Goal: Complete application form

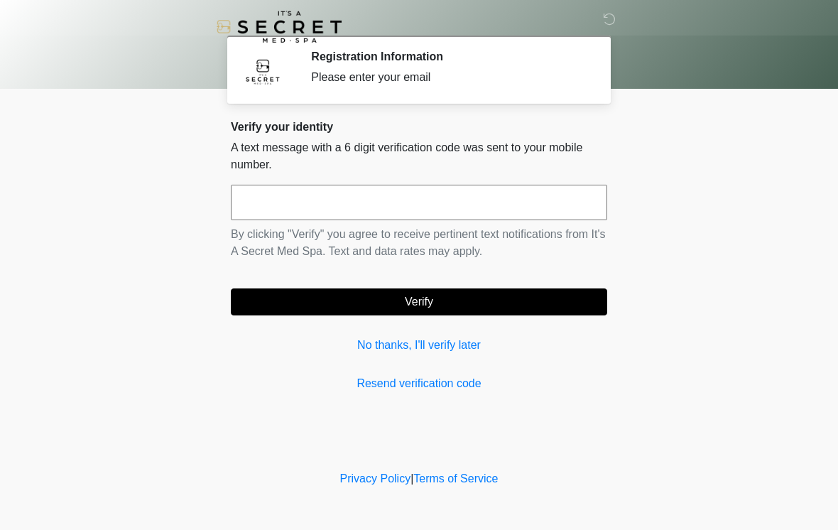
click at [368, 207] on input "text" at bounding box center [419, 203] width 376 height 36
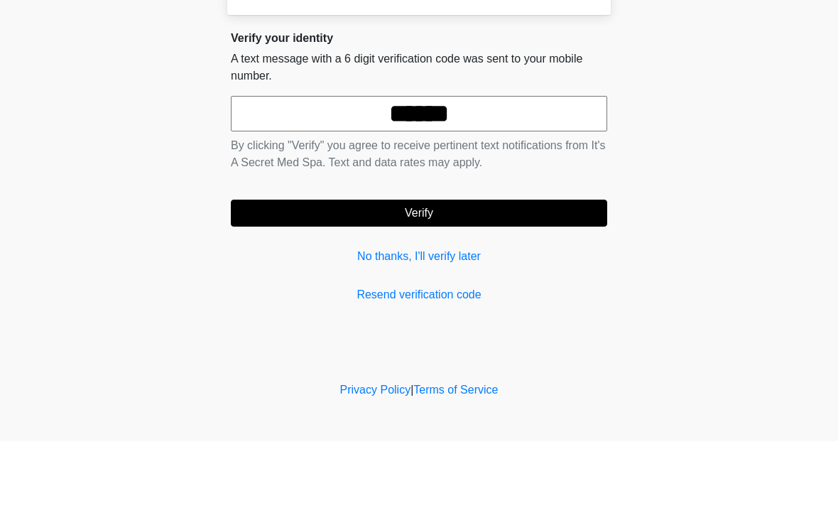
type input "******"
click at [465, 288] on button "Verify" at bounding box center [419, 301] width 376 height 27
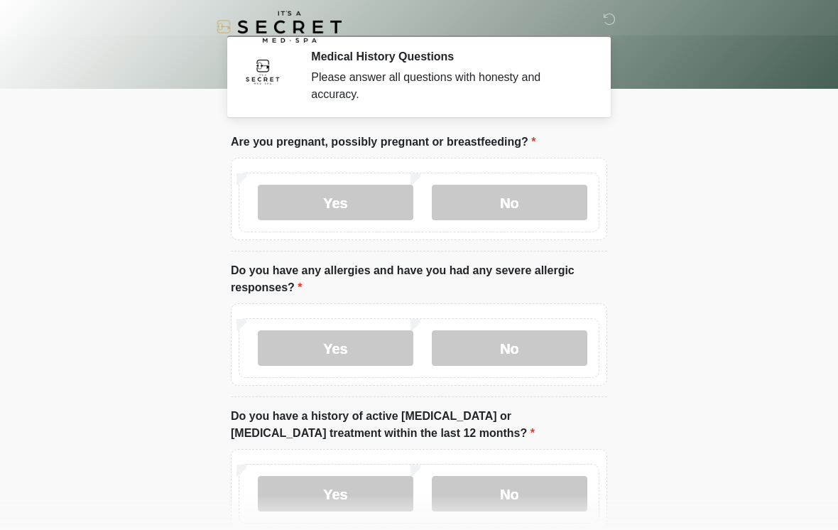
click at [527, 201] on label "No" at bounding box center [510, 203] width 156 height 36
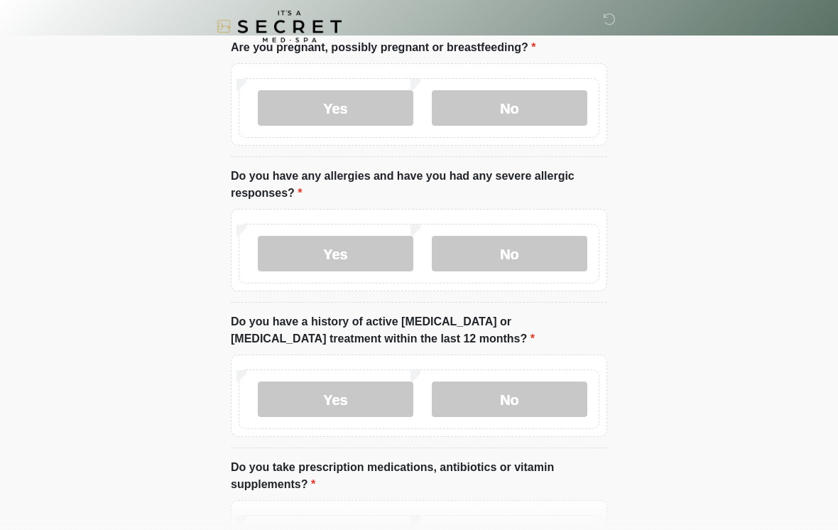
scroll to position [94, 0]
click at [523, 249] on label "No" at bounding box center [510, 254] width 156 height 36
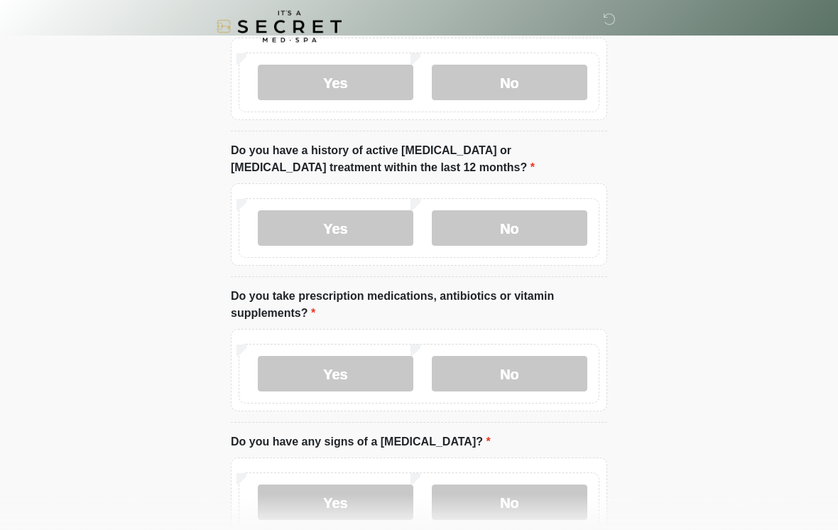
scroll to position [267, 0]
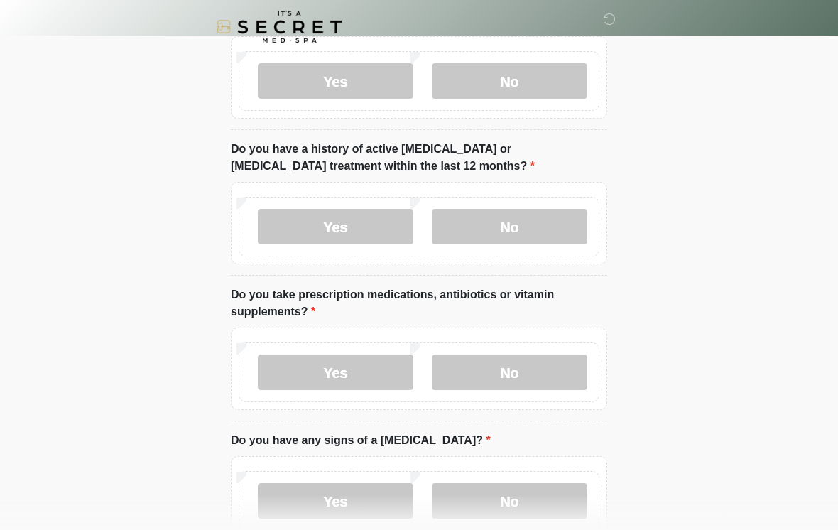
click at [527, 222] on label "No" at bounding box center [510, 227] width 156 height 36
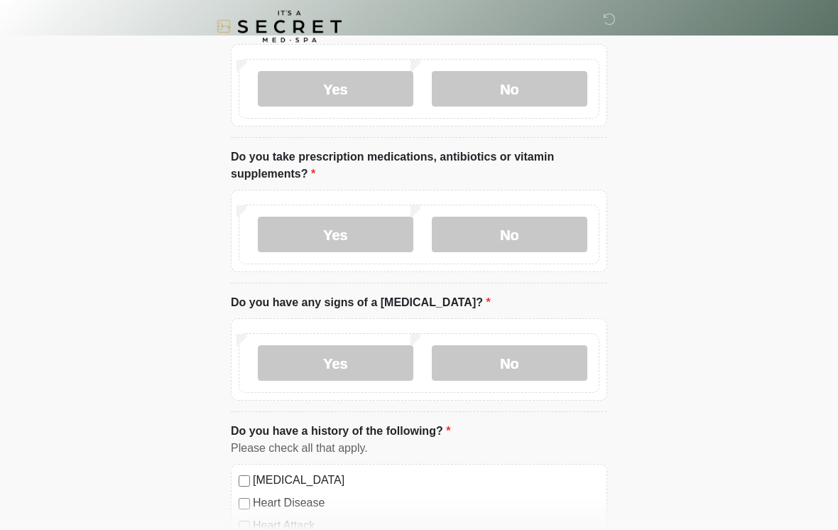
scroll to position [407, 0]
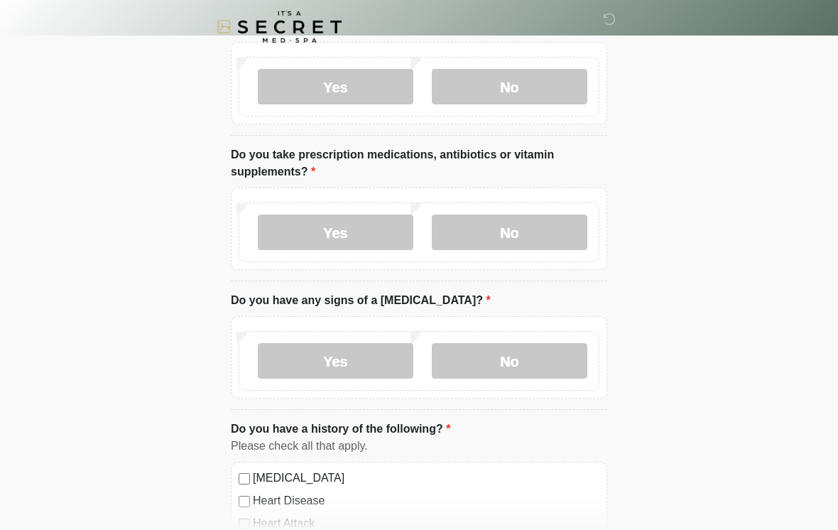
click at [527, 228] on label "No" at bounding box center [510, 232] width 156 height 36
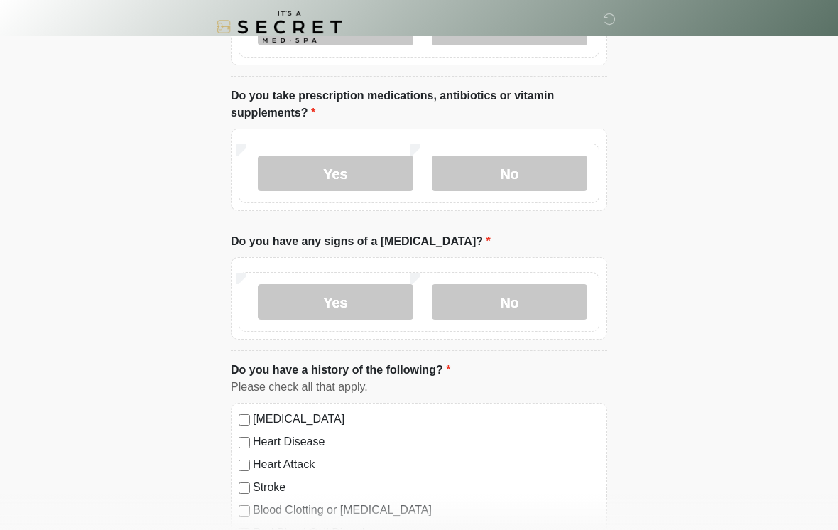
scroll to position [474, 0]
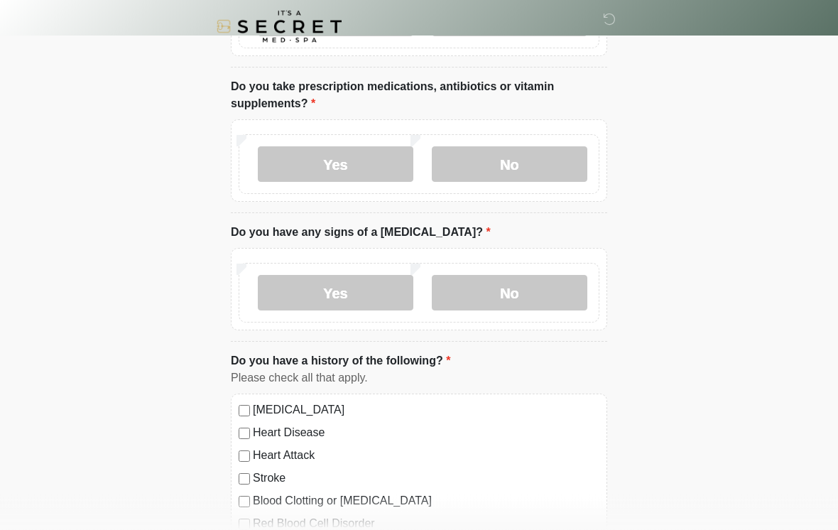
click at [543, 276] on label "No" at bounding box center [510, 294] width 156 height 36
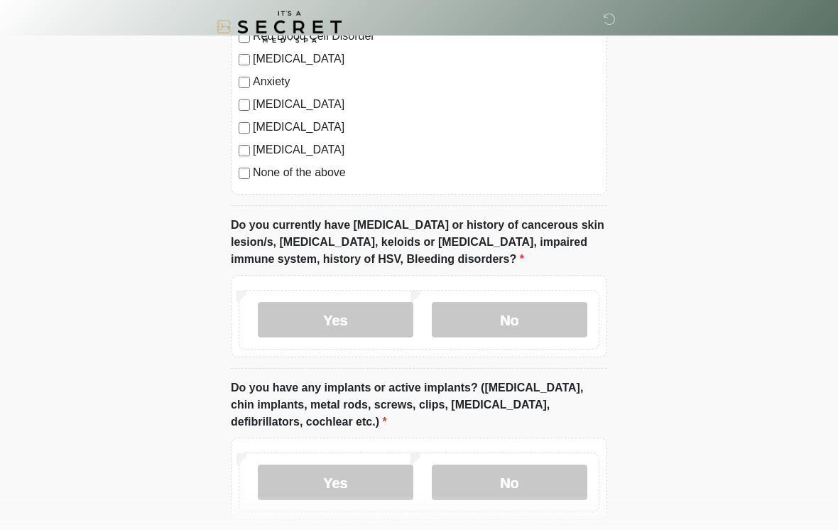
scroll to position [963, 0]
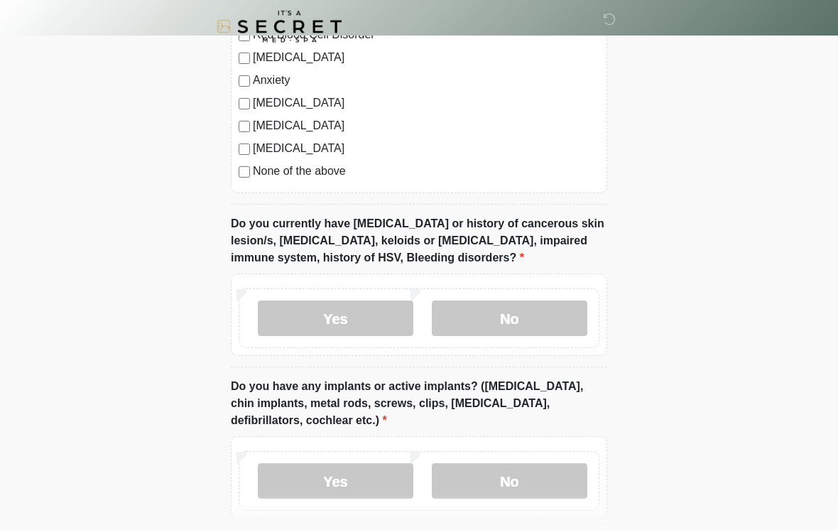
click at [509, 316] on label "No" at bounding box center [510, 319] width 156 height 36
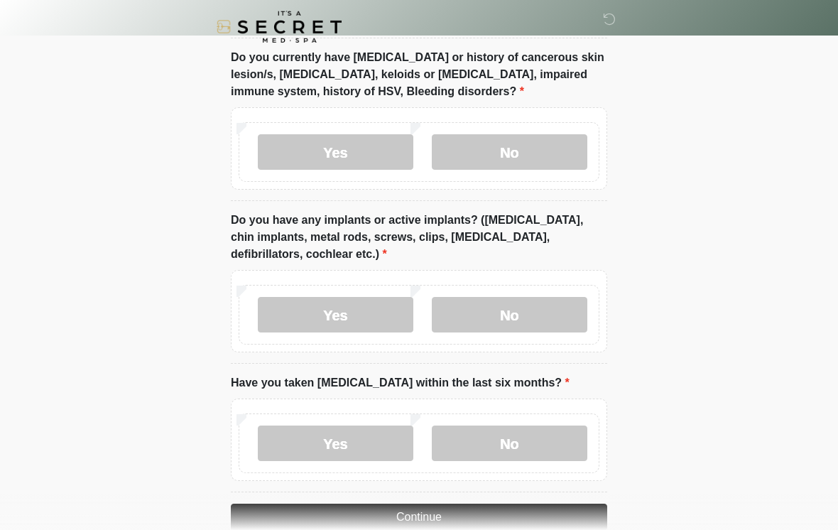
scroll to position [1133, 0]
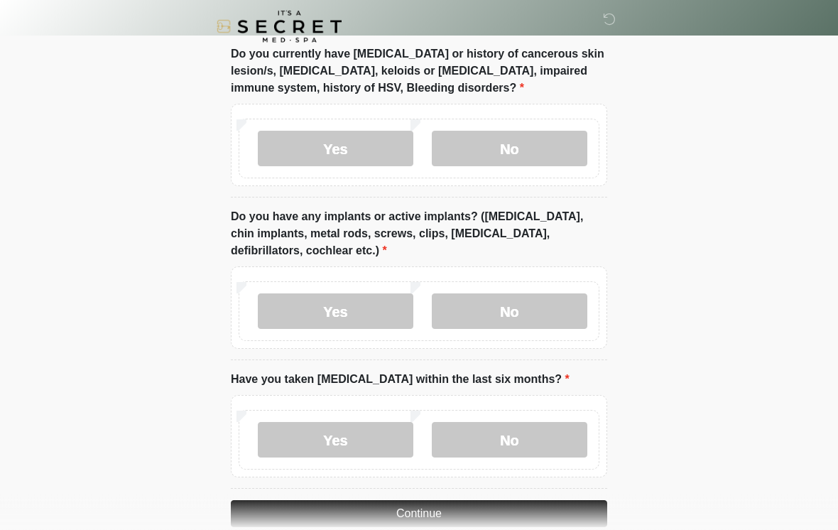
click at [516, 315] on label "No" at bounding box center [510, 312] width 156 height 36
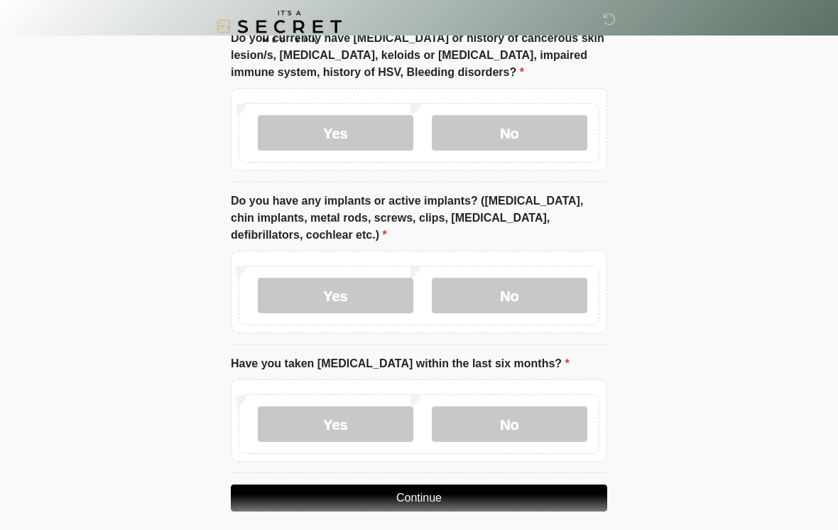
scroll to position [1183, 0]
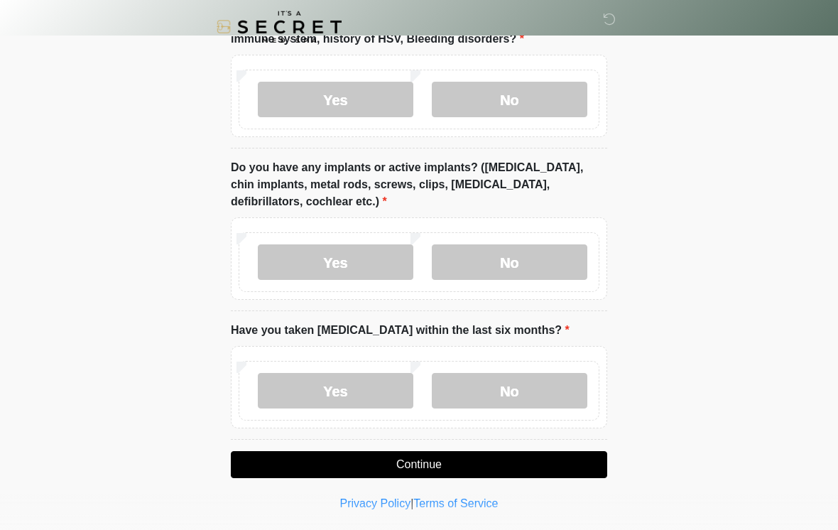
click at [492, 386] on label "No" at bounding box center [510, 391] width 156 height 36
click at [412, 462] on button "Continue" at bounding box center [419, 464] width 376 height 27
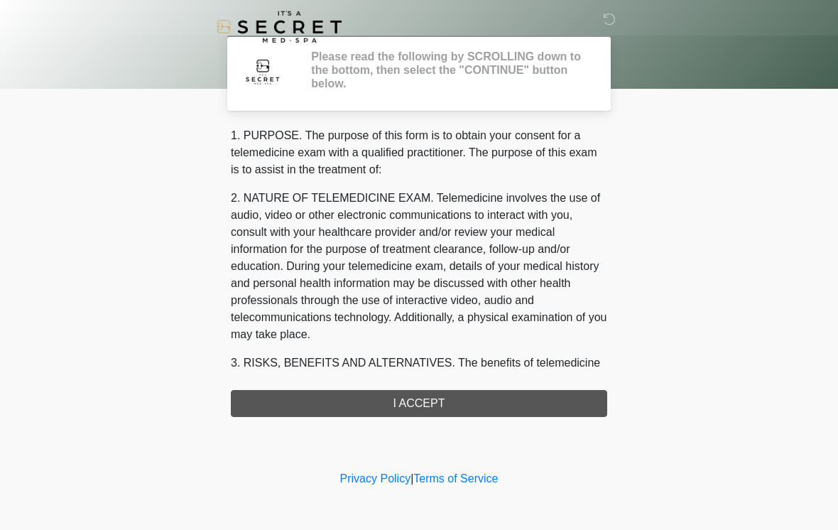
scroll to position [0, 0]
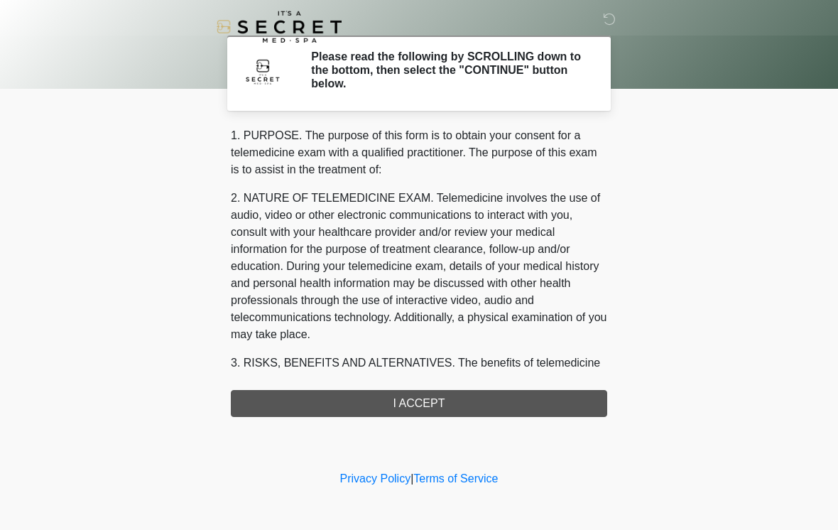
click at [428, 395] on div "1. PURPOSE. The purpose of this form is to obtain your consent for a telemedici…" at bounding box center [419, 272] width 376 height 290
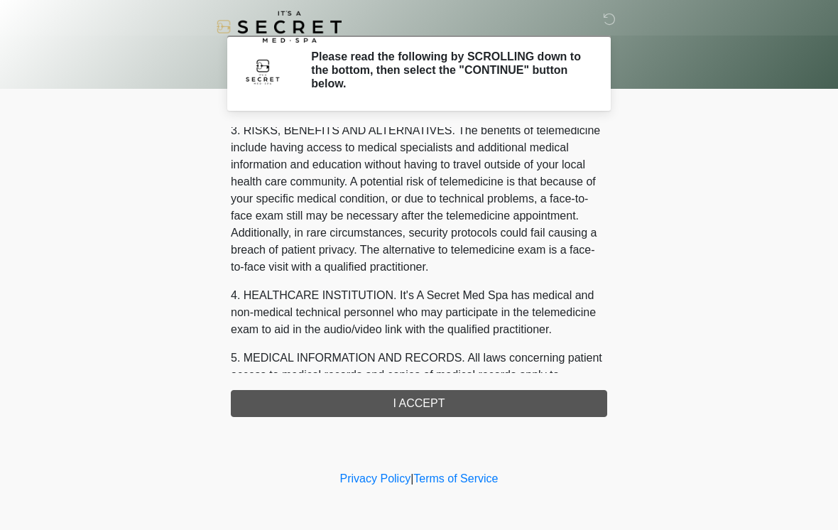
scroll to position [229, 0]
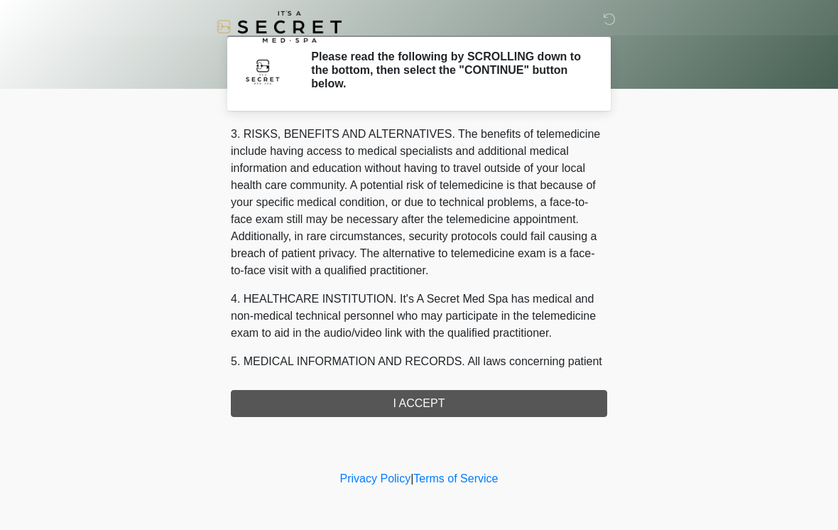
click at [399, 408] on div "1. PURPOSE. The purpose of this form is to obtain your consent for a telemedici…" at bounding box center [419, 272] width 376 height 290
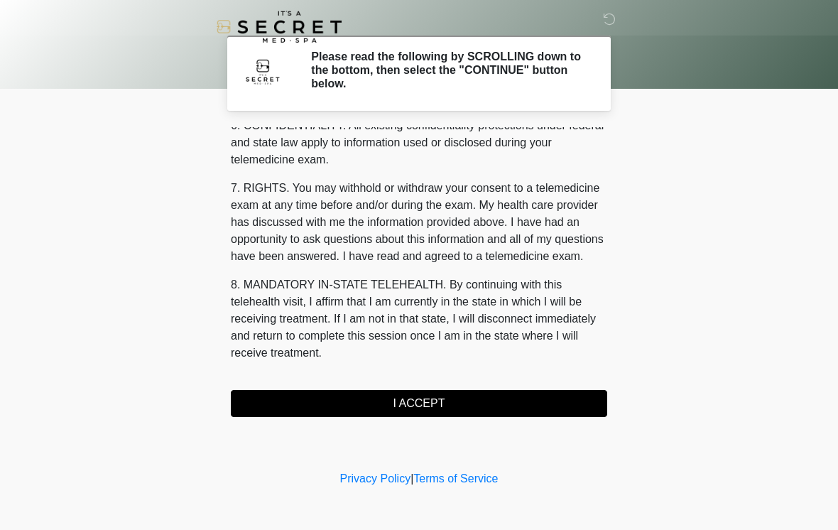
click at [413, 395] on button "I ACCEPT" at bounding box center [419, 403] width 376 height 27
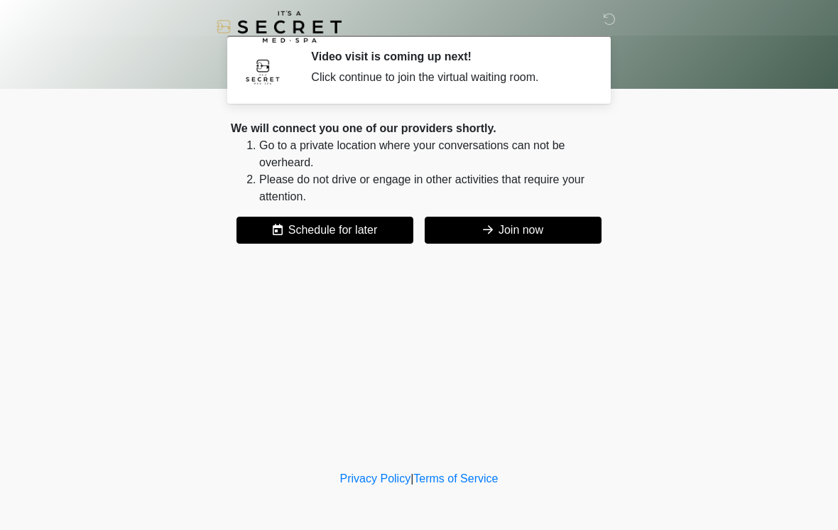
click at [575, 229] on button "Join now" at bounding box center [513, 230] width 177 height 27
